Goal: Use online tool/utility: Use online tool/utility

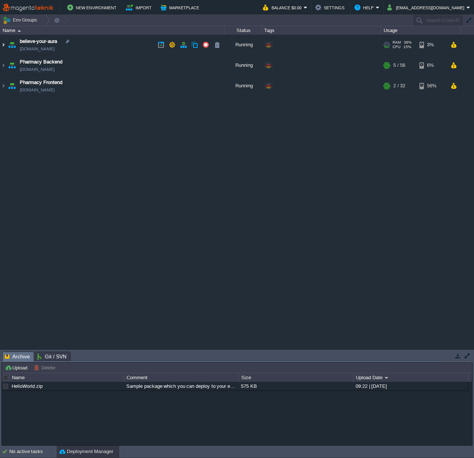
click at [4, 45] on img at bounding box center [3, 45] width 6 height 20
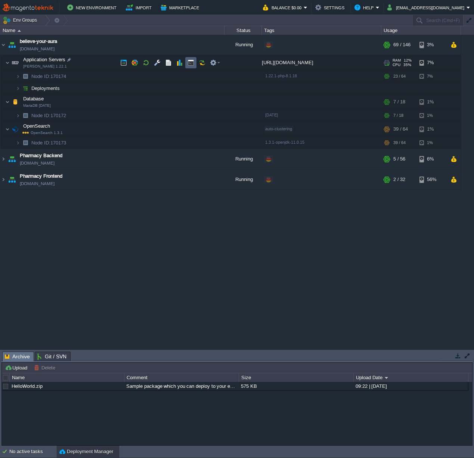
click at [189, 60] on button "button" at bounding box center [190, 62] width 7 height 7
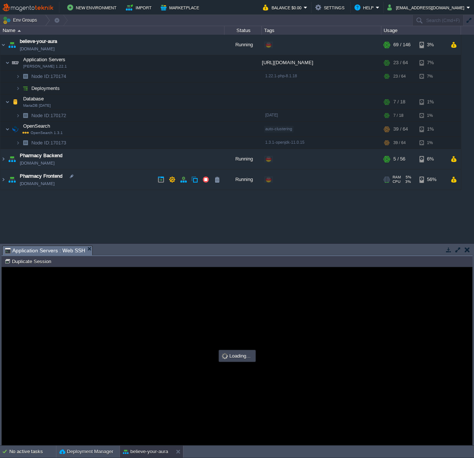
type input "#000000"
